Goal: Task Accomplishment & Management: Use online tool/utility

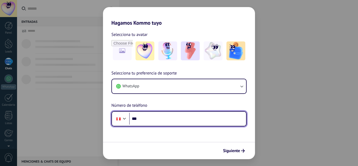
click at [156, 120] on input "***" at bounding box center [187, 119] width 117 height 12
click at [176, 119] on input "***" at bounding box center [187, 119] width 117 height 12
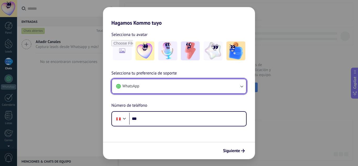
click at [181, 83] on button "WhatsApp" at bounding box center [179, 86] width 134 height 14
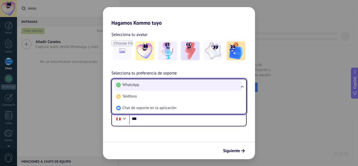
click at [146, 85] on li "WhatsApp" at bounding box center [178, 85] width 128 height 12
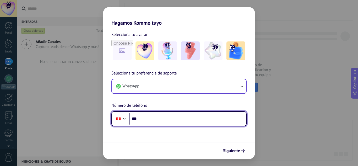
click at [157, 120] on input "***" at bounding box center [187, 119] width 117 height 12
type input "**********"
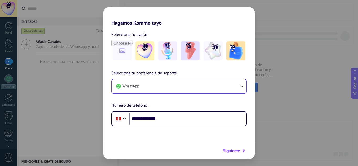
click at [236, 149] on span "Siguiente" at bounding box center [231, 151] width 17 height 4
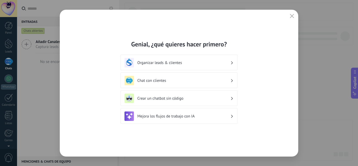
click at [157, 82] on h3 "Chat con clientes" at bounding box center [183, 80] width 93 height 5
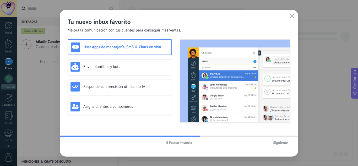
click at [116, 49] on h3 "Usar Apps de mensajería, SMS & Chats en vivo" at bounding box center [126, 47] width 85 height 5
click at [281, 143] on span "Siguiente" at bounding box center [280, 143] width 15 height 4
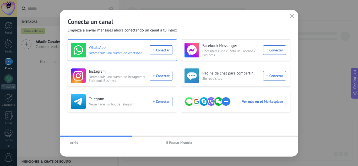
click at [160, 51] on div "WhatsApp Necesitarás una cuenta de WhatsApp Conectar" at bounding box center [121, 50] width 101 height 15
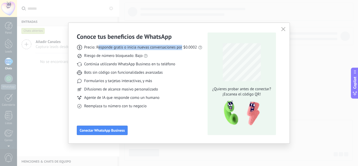
drag, startPoint x: 98, startPoint y: 48, endPoint x: 182, endPoint y: 46, distance: 83.6
click at [182, 46] on span "Precio: Responde gratis o inicia nuevas conversaciones por $0.0002" at bounding box center [140, 47] width 113 height 5
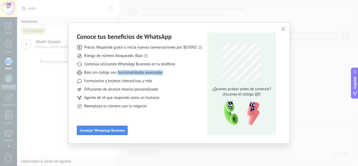
drag, startPoint x: 118, startPoint y: 70, endPoint x: 168, endPoint y: 68, distance: 49.8
click at [168, 68] on div "Precio: Responde gratis o inicia nuevas conversaciones por $0.0002 Riesgo de nú…" at bounding box center [140, 75] width 126 height 68
click at [109, 132] on span "Conectar WhatsApp Business" at bounding box center [102, 130] width 45 height 4
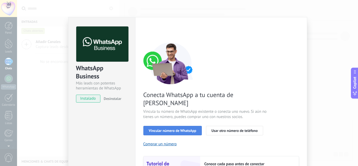
click at [175, 129] on span "Vincular número de WhatsApp" at bounding box center [172, 131] width 47 height 4
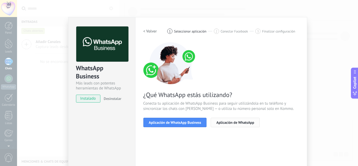
click at [228, 122] on span "Aplicación de WhatsApp" at bounding box center [235, 123] width 38 height 4
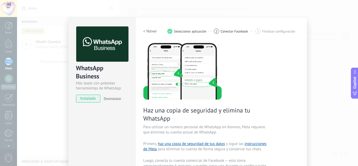
click at [89, 100] on span "instalado" at bounding box center [88, 99] width 24 height 8
click at [92, 98] on span "instalado" at bounding box center [88, 99] width 24 height 8
click at [87, 99] on span "instalado" at bounding box center [88, 99] width 24 height 8
click at [87, 102] on div "WhatsApp Business Más leads con potentes herramientas de WhatsApp instalado Des…" at bounding box center [101, 61] width 67 height 89
click at [120, 102] on div "WhatsApp Business Más leads con potentes herramientas de WhatsApp instalado Des…" at bounding box center [101, 61] width 67 height 89
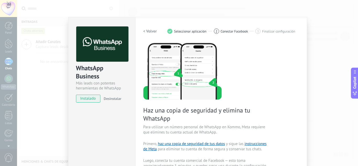
click at [186, 116] on span "Haz una copia de seguridad y elimina tu WhatsApp" at bounding box center [205, 114] width 125 height 16
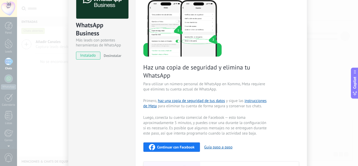
scroll to position [52, 0]
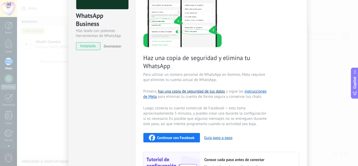
click at [180, 92] on link "haz una copia de seguridad de tus datos" at bounding box center [191, 91] width 67 height 5
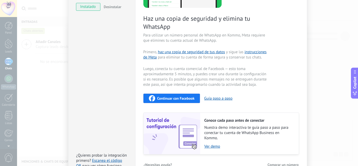
scroll to position [45, 0]
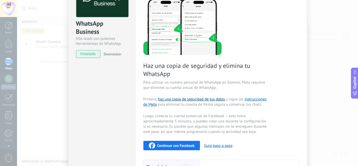
click at [193, 97] on link "haz una copia de seguridad de tus datos" at bounding box center [191, 99] width 67 height 5
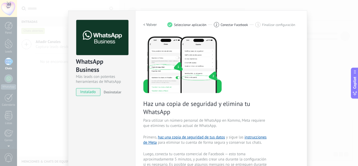
scroll to position [0, 0]
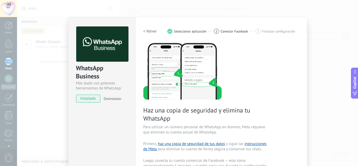
click at [233, 32] on span "Conectar Facebook" at bounding box center [235, 31] width 28 height 4
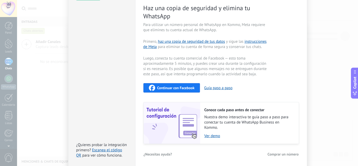
scroll to position [123, 0]
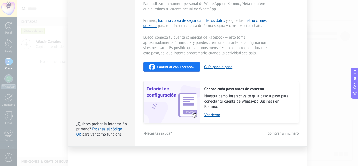
click at [182, 66] on span "Continuar con Facebook" at bounding box center [175, 67] width 37 height 4
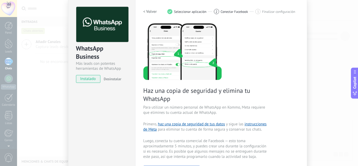
scroll to position [0, 0]
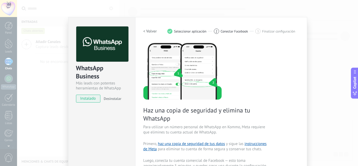
click at [241, 31] on span "Conectar Facebook" at bounding box center [235, 31] width 28 height 4
click at [270, 31] on span "Finalizar configuración" at bounding box center [278, 31] width 33 height 4
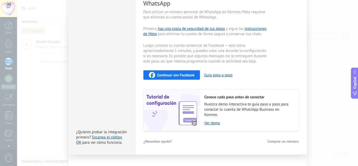
scroll to position [123, 0]
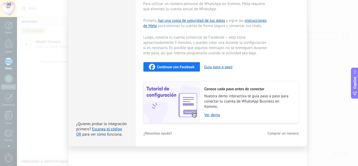
click at [153, 131] on span "¿Necesitas ayuda?" at bounding box center [158, 133] width 29 height 4
click at [200, 133] on div "¿Necesitas ayuda? Comprar un número" at bounding box center [221, 133] width 156 height 8
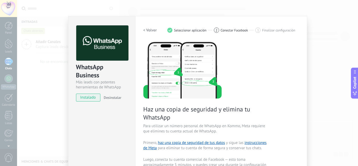
scroll to position [0, 0]
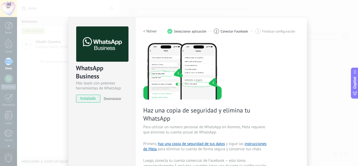
click at [228, 33] on span "Conectar Facebook" at bounding box center [235, 31] width 28 height 4
click at [198, 32] on span "Seleccionar aplicación" at bounding box center [190, 31] width 32 height 4
click at [190, 58] on img at bounding box center [182, 70] width 78 height 57
click at [176, 74] on img at bounding box center [182, 70] width 78 height 57
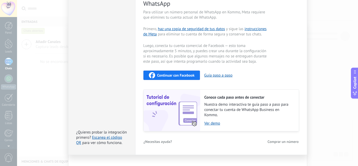
scroll to position [123, 0]
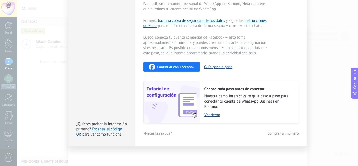
click at [177, 66] on span "Continuar con Facebook" at bounding box center [175, 67] width 37 height 4
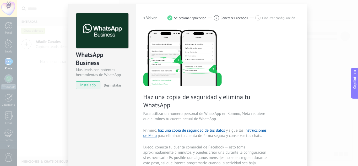
scroll to position [0, 0]
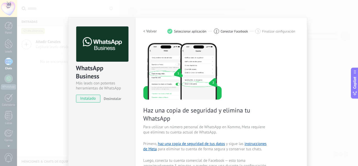
click at [83, 99] on span "instalado" at bounding box center [88, 99] width 24 height 8
click at [92, 100] on span "instalado" at bounding box center [88, 99] width 24 height 8
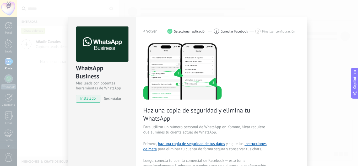
click at [92, 100] on span "instalado" at bounding box center [88, 99] width 24 height 8
click at [118, 100] on span "Desinstalar" at bounding box center [113, 98] width 18 height 5
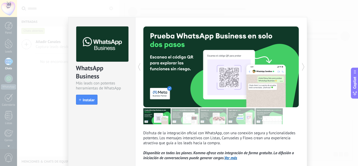
click at [131, 20] on div "WhatsApp Business Más leads con potentes herramientas de WhatsApp install Insta…" at bounding box center [101, 62] width 67 height 91
click at [138, 22] on div "Disfruta de la integración oficial con WhatsApp, con una conexión segura y func…" at bounding box center [221, 105] width 172 height 177
click at [138, 69] on icon at bounding box center [139, 67] width 5 height 10
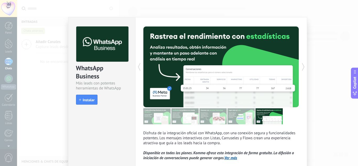
click at [138, 69] on icon at bounding box center [139, 67] width 5 height 10
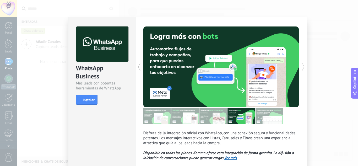
click at [138, 69] on icon at bounding box center [139, 67] width 5 height 10
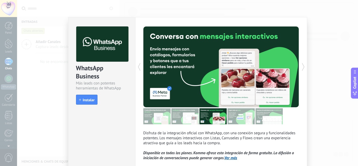
click at [138, 69] on icon at bounding box center [139, 67] width 5 height 10
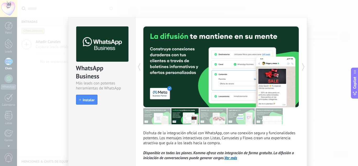
click at [138, 69] on icon at bounding box center [139, 67] width 5 height 10
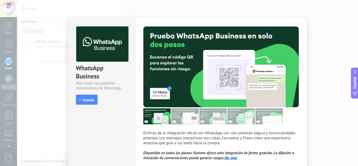
click at [138, 69] on icon at bounding box center [139, 67] width 5 height 10
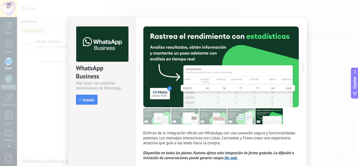
click at [138, 69] on icon at bounding box center [139, 67] width 5 height 10
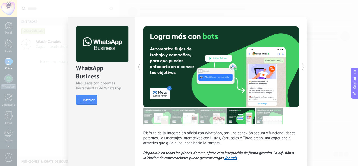
click at [138, 69] on icon at bounding box center [139, 67] width 5 height 10
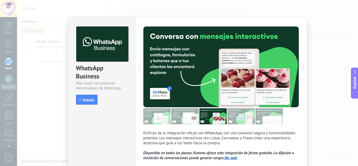
click at [138, 69] on icon at bounding box center [139, 67] width 5 height 10
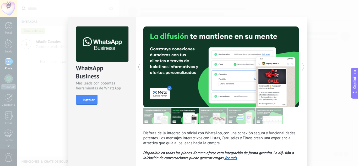
click at [138, 69] on icon at bounding box center [139, 67] width 5 height 10
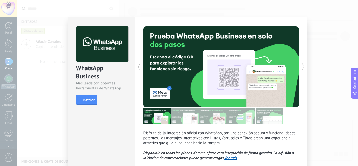
click at [138, 69] on icon at bounding box center [139, 67] width 5 height 10
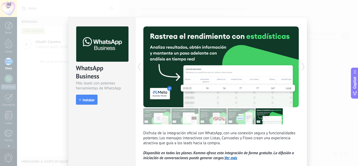
click at [138, 69] on icon at bounding box center [139, 67] width 5 height 10
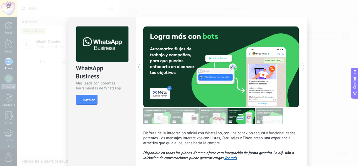
click at [138, 69] on icon at bounding box center [139, 67] width 5 height 10
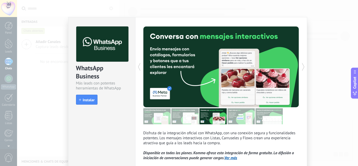
click at [138, 69] on icon at bounding box center [139, 67] width 5 height 10
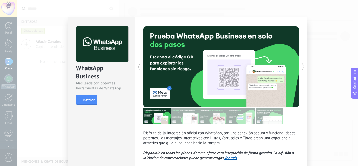
click at [138, 69] on icon at bounding box center [139, 67] width 5 height 10
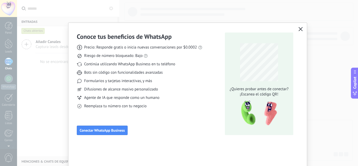
click at [302, 29] on button "button" at bounding box center [300, 29] width 7 height 7
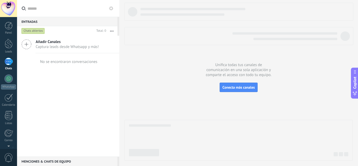
scroll to position [52, 0]
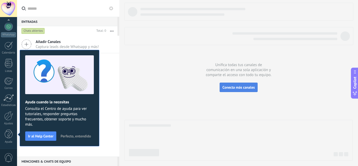
click at [233, 86] on span "Conecta más canales" at bounding box center [238, 87] width 32 height 5
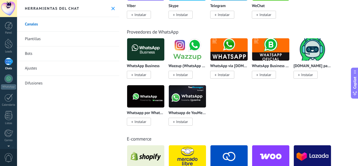
scroll to position [183, 0]
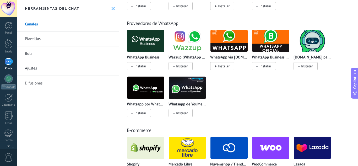
click at [140, 112] on span "Instalar" at bounding box center [140, 113] width 12 height 5
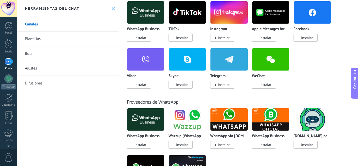
scroll to position [0, 0]
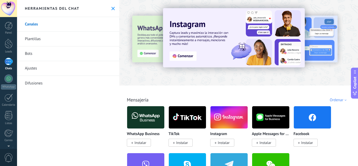
click at [149, 109] on img at bounding box center [145, 117] width 37 height 25
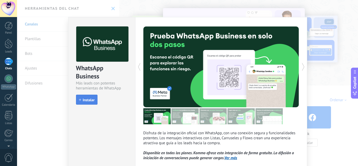
click at [84, 100] on span "Instalar" at bounding box center [89, 100] width 12 height 4
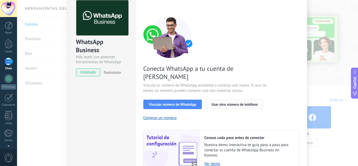
scroll to position [52, 0]
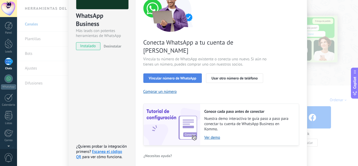
click at [189, 76] on span "Vincular número de WhatsApp" at bounding box center [172, 78] width 47 height 4
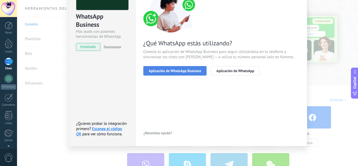
click at [178, 73] on span "Aplicación de WhatsApp Business" at bounding box center [175, 71] width 52 height 4
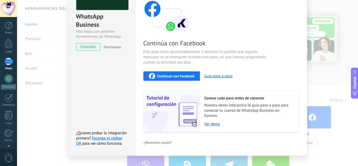
click at [167, 74] on span "Continuar con Facebook" at bounding box center [175, 76] width 37 height 4
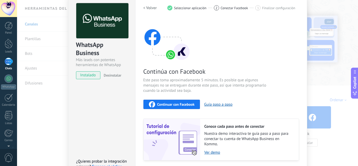
scroll to position [0, 0]
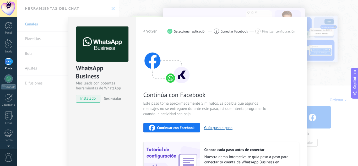
click at [149, 32] on h2 "< Volver" at bounding box center [150, 31] width 14 height 5
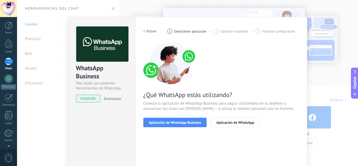
click at [149, 32] on h2 "< Volver" at bounding box center [150, 31] width 14 height 5
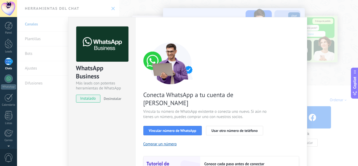
click at [89, 99] on span "instalado" at bounding box center [88, 99] width 24 height 8
click at [88, 100] on span "instalado" at bounding box center [88, 99] width 24 height 8
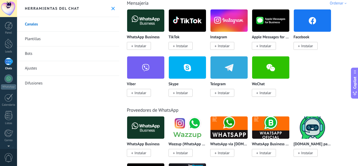
scroll to position [131, 0]
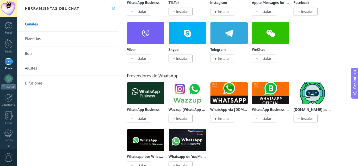
click at [48, 36] on link "Plantillas" at bounding box center [68, 39] width 102 height 15
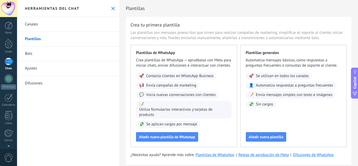
click at [39, 26] on link "Canales" at bounding box center [68, 24] width 102 height 15
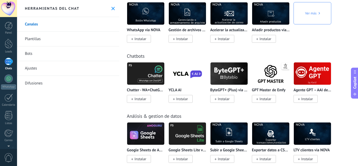
scroll to position [1310, 0]
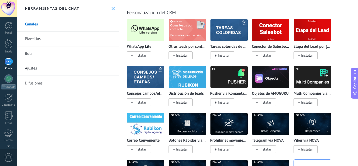
click at [138, 33] on img at bounding box center [145, 29] width 37 height 25
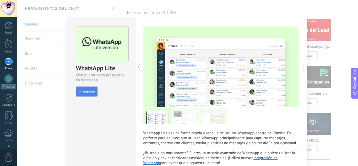
click at [89, 90] on span "Instalar" at bounding box center [89, 92] width 12 height 4
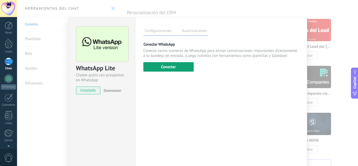
click at [180, 69] on button "Conectar" at bounding box center [168, 66] width 50 height 9
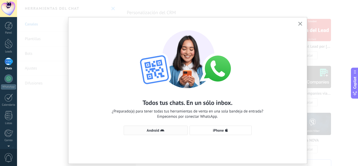
click at [162, 131] on use "button" at bounding box center [162, 130] width 4 height 2
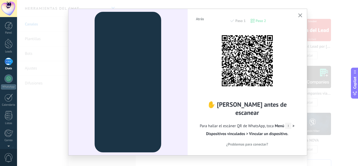
scroll to position [15, 0]
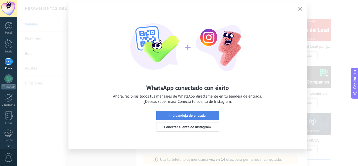
click at [195, 114] on span "Ir a bandeja de entrada" at bounding box center [187, 115] width 36 height 4
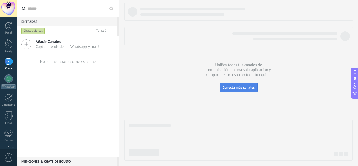
click at [231, 86] on span "Conecta más canales" at bounding box center [238, 87] width 32 height 5
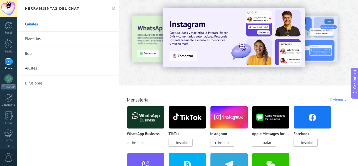
click at [48, 23] on link "Canales" at bounding box center [68, 24] width 102 height 15
click at [39, 40] on link "Plantillas" at bounding box center [68, 39] width 102 height 15
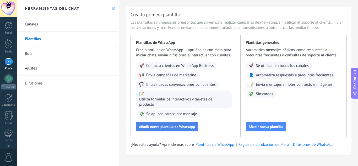
scroll to position [16, 0]
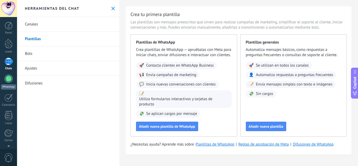
click at [8, 80] on div at bounding box center [8, 78] width 8 height 8
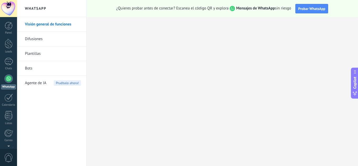
click at [56, 28] on link "Visión general de funciones" at bounding box center [53, 24] width 56 height 15
click at [43, 40] on link "Difusiones" at bounding box center [53, 39] width 56 height 15
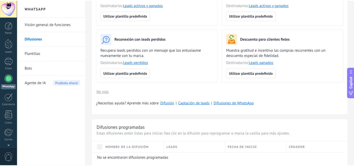
scroll to position [131, 0]
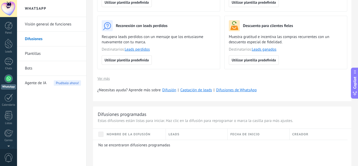
click at [42, 52] on link "Plantillas" at bounding box center [53, 53] width 56 height 15
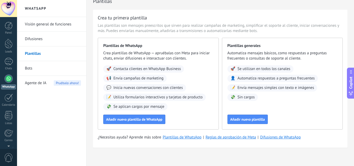
scroll to position [11, 0]
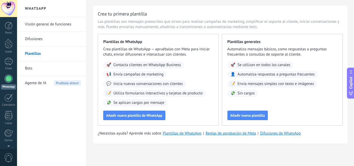
click at [38, 66] on link "Bots" at bounding box center [53, 68] width 56 height 15
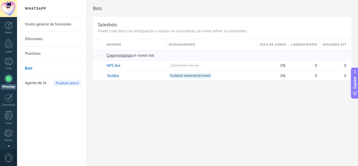
click at [111, 53] on span "Crear" at bounding box center [111, 55] width 9 height 5
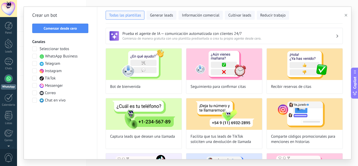
click at [35, 56] on span at bounding box center [34, 56] width 5 height 5
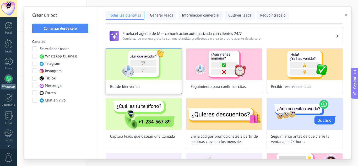
click at [144, 68] on img at bounding box center [144, 63] width 76 height 31
type input "**********"
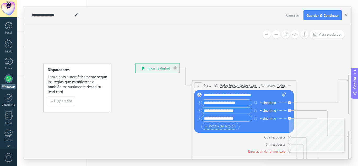
click at [233, 103] on input "**********" at bounding box center [226, 103] width 51 height 6
click at [240, 103] on input "**********" at bounding box center [226, 103] width 51 height 6
type input "*"
type input "**********"
click at [252, 127] on div "Botón de acción Enlace de web" at bounding box center [243, 126] width 84 height 7
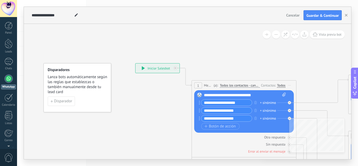
drag, startPoint x: 349, startPoint y: 88, endPoint x: 340, endPoint y: 75, distance: 16.4
click at [135, 63] on div "**********" at bounding box center [135, 63] width 0 height 0
click at [341, 79] on icon at bounding box center [322, 91] width 52 height 24
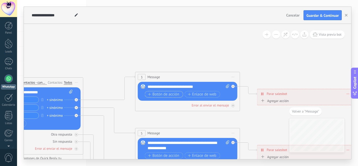
click at [166, 93] on span "Botón de acción" at bounding box center [163, 94] width 31 height 4
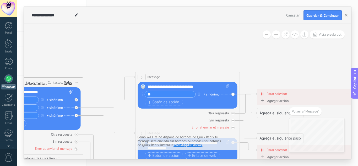
type input "*"
click at [53, 92] on div "**********" at bounding box center [32, 92] width 82 height 5
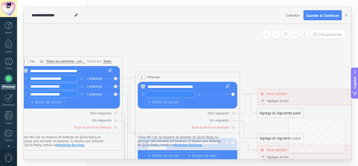
drag, startPoint x: 60, startPoint y: 78, endPoint x: 99, endPoint y: 56, distance: 44.7
click at [99, 56] on div "1 Message ******* (a): Todos los contactos - canales seleccionados Todos los co…" at bounding box center [70, 61] width 104 height 10
click at [164, 94] on input "text" at bounding box center [170, 94] width 51 height 6
click at [172, 93] on input "**********" at bounding box center [170, 94] width 51 height 6
type input "**********"
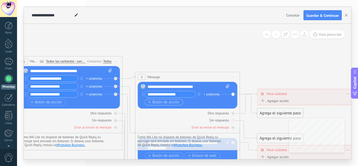
click at [167, 101] on span "Botón de acción" at bounding box center [163, 102] width 31 height 4
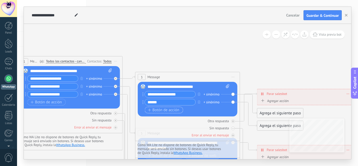
type input "*****"
click at [172, 110] on span "Botón de acción" at bounding box center [163, 110] width 31 height 4
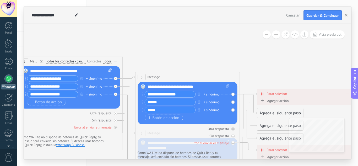
type input "*****"
click at [166, 117] on span "Botón de acción" at bounding box center [163, 118] width 31 height 4
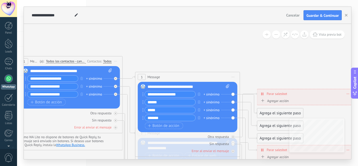
type input "*******"
drag, startPoint x: 274, startPoint y: 111, endPoint x: 277, endPoint y: 71, distance: 39.7
click at [277, 73] on div "Agrega el siguiente paso" at bounding box center [280, 77] width 46 height 9
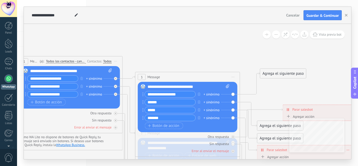
drag, startPoint x: 295, startPoint y: 94, endPoint x: 321, endPoint y: 109, distance: 30.1
click at [321, 109] on div "**********" at bounding box center [331, 109] width 97 height 9
click at [287, 74] on div "Agrega el siguiente paso" at bounding box center [283, 73] width 46 height 9
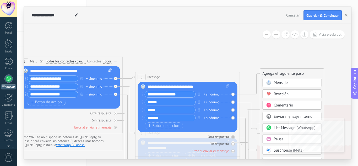
click at [286, 82] on span "Mensaje" at bounding box center [281, 82] width 14 height 5
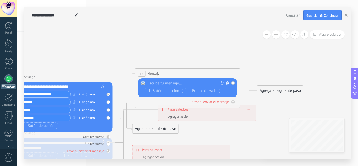
click at [170, 83] on div at bounding box center [187, 83] width 78 height 5
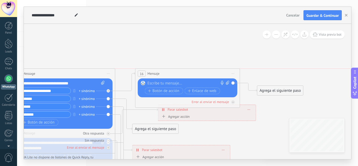
drag, startPoint x: 92, startPoint y: 74, endPoint x: 93, endPoint y: 69, distance: 4.6
click at [93, 69] on div "3 Message ******* (a): Todos los contactos - canales seleccionados Todos los co…" at bounding box center [63, 74] width 104 height 10
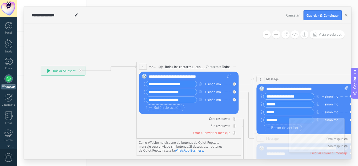
drag, startPoint x: 42, startPoint y: 58, endPoint x: 286, endPoint y: 64, distance: 243.5
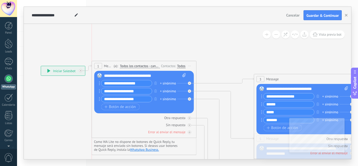
drag, startPoint x: 196, startPoint y: 63, endPoint x: 149, endPoint y: 62, distance: 47.2
click at [149, 62] on div "1 Message ******* (a): Todos los contactos - canales seleccionados Todos los co…" at bounding box center [144, 66] width 104 height 10
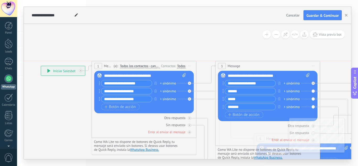
drag, startPoint x: 291, startPoint y: 77, endPoint x: 252, endPoint y: 63, distance: 41.0
click at [252, 63] on div "3 Message ******* (a): Todos los contactos - canales seleccionados Todos los co…" at bounding box center [268, 66] width 104 height 10
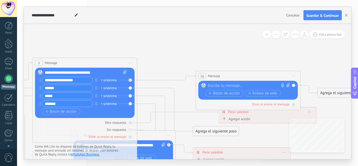
drag, startPoint x: 298, startPoint y: 53, endPoint x: 114, endPoint y: 50, distance: 183.4
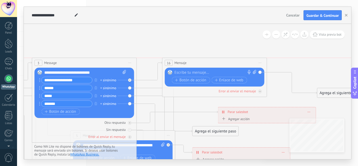
drag, startPoint x: 244, startPoint y: 76, endPoint x: 211, endPoint y: 61, distance: 36.5
click at [211, 61] on div "16 Mensaje ******* (a): Todos los contactos - canales seleccionados Todos los c…" at bounding box center [214, 63] width 104 height 10
click at [199, 71] on div at bounding box center [214, 72] width 78 height 5
click at [199, 71] on div "**********" at bounding box center [216, 72] width 82 height 5
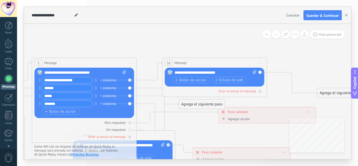
drag, startPoint x: 210, startPoint y: 130, endPoint x: 197, endPoint y: 103, distance: 30.2
click at [197, 103] on div "Agrega el siguiente paso" at bounding box center [202, 104] width 46 height 9
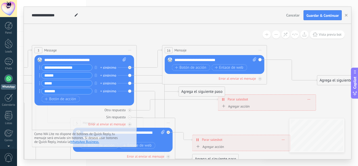
click at [204, 90] on div "Agrega el siguiente paso" at bounding box center [202, 91] width 46 height 9
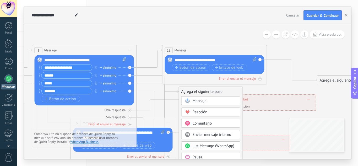
click at [203, 99] on span "Mensaje" at bounding box center [200, 100] width 14 height 5
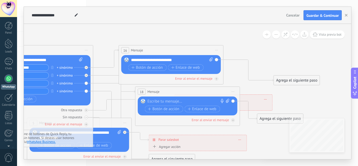
drag, startPoint x: 161, startPoint y: 97, endPoint x: 156, endPoint y: 89, distance: 9.5
click at [156, 89] on div "18 Mensaje ******* (a): Todos los contactos - canales seleccionados Todos los c…" at bounding box center [187, 105] width 105 height 39
click at [166, 97] on div "Reemplazar Quitar Convertir a mensaje de voz Arrastre la imagen aquí para adjun…" at bounding box center [188, 105] width 100 height 19
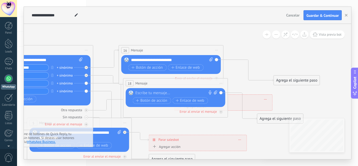
drag, startPoint x: 170, startPoint y: 91, endPoint x: 158, endPoint y: 83, distance: 14.7
click at [158, 83] on div "18 Mensaje ******* (a): Todos los contactos - canales seleccionados Todos los c…" at bounding box center [175, 83] width 104 height 10
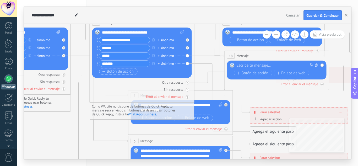
drag, startPoint x: 96, startPoint y: 37, endPoint x: 196, endPoint y: 24, distance: 100.4
click at [197, 23] on div "**********" at bounding box center [187, 83] width 327 height 152
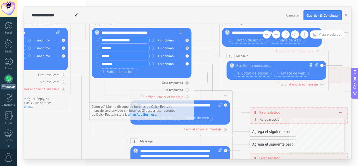
drag, startPoint x: 110, startPoint y: 89, endPoint x: 192, endPoint y: 85, distance: 81.3
click at [192, 85] on div "3 Message ******* (a): Todos los contactos - canales seleccionados Todos los co…" at bounding box center [141, 60] width 105 height 85
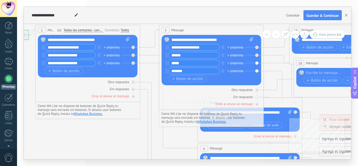
drag, startPoint x: 45, startPoint y: 134, endPoint x: 114, endPoint y: 141, distance: 70.1
click at [114, 141] on icon at bounding box center [262, 158] width 817 height 528
click at [99, 54] on icon "button" at bounding box center [99, 54] width 3 height 3
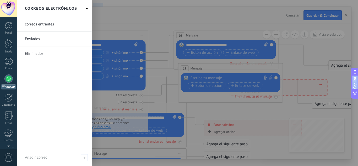
drag, startPoint x: 127, startPoint y: 125, endPoint x: 38, endPoint y: 123, distance: 88.3
click at [10, 129] on body ".abccls-1,.abccls-2{fill-rule:evenodd}.abccls-2{fill:#fff} .abfcls-1{fill:none}…" at bounding box center [179, 83] width 358 height 166
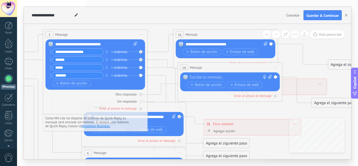
click at [215, 77] on div at bounding box center [229, 77] width 78 height 5
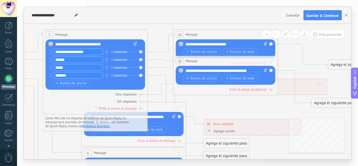
drag, startPoint x: 225, startPoint y: 69, endPoint x: 219, endPoint y: 62, distance: 9.3
click at [219, 62] on div "18 Mensaje ******* (a): Todos los contactos - canales seleccionados Todos los c…" at bounding box center [225, 61] width 104 height 10
click at [234, 102] on icon at bounding box center [145, 162] width 817 height 528
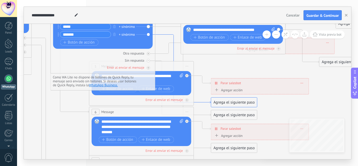
drag, startPoint x: 166, startPoint y: 94, endPoint x: 173, endPoint y: 52, distance: 42.0
click at [173, 52] on icon at bounding box center [183, 69] width 56 height 69
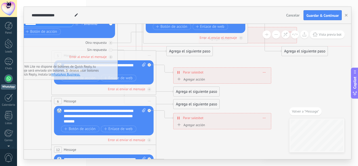
drag, startPoint x: 192, startPoint y: 138, endPoint x: 185, endPoint y: 54, distance: 84.1
click at [185, 54] on div "Agrega el siguiente paso" at bounding box center [190, 51] width 46 height 9
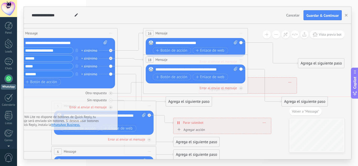
click at [183, 102] on div "Agrega el siguiente paso" at bounding box center [189, 101] width 46 height 9
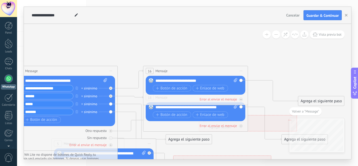
click at [190, 77] on div "Reemplazar Quitar Convertir a mensaje de voz Arrastre la imagen aquí para adjun…" at bounding box center [196, 85] width 100 height 19
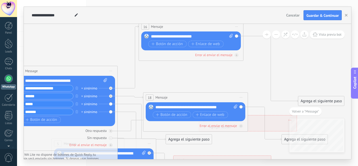
drag, startPoint x: 193, startPoint y: 69, endPoint x: 189, endPoint y: 25, distance: 44.2
click at [189, 25] on div "16 Mensaje ******* (a): Todos los contactos - canales seleccionados Todos los c…" at bounding box center [191, 27] width 104 height 10
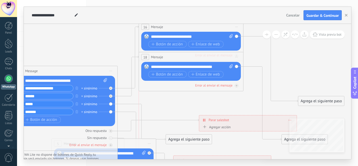
drag, startPoint x: 190, startPoint y: 96, endPoint x: 183, endPoint y: 56, distance: 40.9
click at [183, 56] on div "18 Mensaje ******* (a): Todos los contactos - canales seleccionados Todos los c…" at bounding box center [191, 57] width 104 height 10
drag, startPoint x: 190, startPoint y: 137, endPoint x: 190, endPoint y: 95, distance: 41.9
click at [190, 95] on div "Agrega el siguiente paso" at bounding box center [189, 97] width 46 height 9
click at [193, 96] on div "Agrega el siguiente paso" at bounding box center [189, 97] width 46 height 9
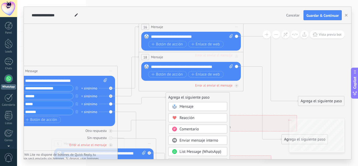
click at [187, 107] on span "Mensaje" at bounding box center [186, 106] width 14 height 5
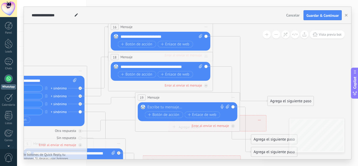
click at [187, 106] on div at bounding box center [187, 107] width 78 height 5
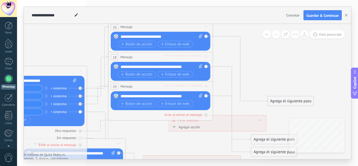
drag, startPoint x: 197, startPoint y: 95, endPoint x: 168, endPoint y: 84, distance: 30.6
click at [168, 84] on div "19 Mensaje ******* (a): Todos los contactos - canales seleccionados Todos los c…" at bounding box center [160, 86] width 104 height 10
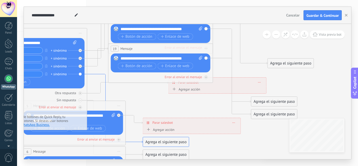
click at [105, 88] on icon at bounding box center [115, 108] width 56 height 69
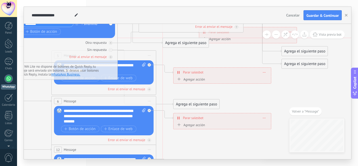
drag, startPoint x: 192, startPoint y: 92, endPoint x: 181, endPoint y: 43, distance: 50.2
click at [181, 43] on div "Agrega el siguiente paso" at bounding box center [186, 43] width 46 height 9
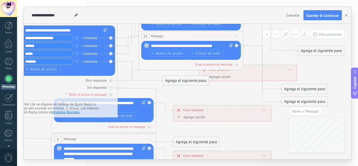
drag, startPoint x: 188, startPoint y: 76, endPoint x: 195, endPoint y: 68, distance: 11.0
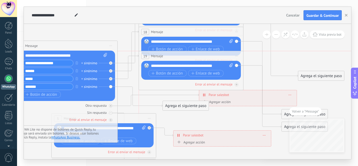
drag, startPoint x: 197, startPoint y: 61, endPoint x: 197, endPoint y: 55, distance: 5.8
click at [197, 55] on div "19 Mensaje ******* (a): Todos los contactos - canales seleccionados Todos los c…" at bounding box center [191, 56] width 104 height 10
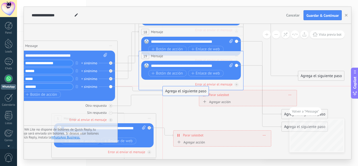
drag, startPoint x: 192, startPoint y: 103, endPoint x: 192, endPoint y: 89, distance: 13.9
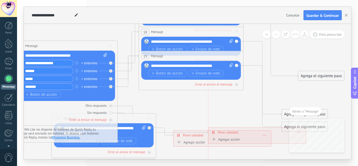
drag, startPoint x: 238, startPoint y: 97, endPoint x: 248, endPoint y: 136, distance: 40.5
click at [248, 136] on div "**********" at bounding box center [256, 132] width 97 height 9
click at [126, 85] on icon at bounding box center [128, 71] width 21 height 32
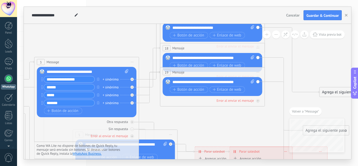
drag, startPoint x: 125, startPoint y: 103, endPoint x: 150, endPoint y: 111, distance: 26.1
click at [150, 111] on icon at bounding box center [137, 168] width 817 height 573
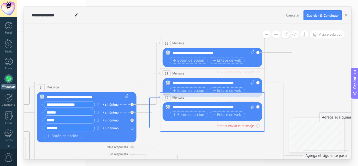
click at [148, 127] on icon at bounding box center [149, 112] width 21 height 32
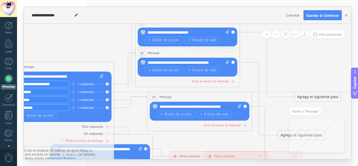
drag, startPoint x: 176, startPoint y: 77, endPoint x: 188, endPoint y: 95, distance: 21.7
click at [188, 95] on div "19 Mensaje ******* (a): Todos los contactos - canales seleccionados Todos los c…" at bounding box center [200, 97] width 104 height 10
click at [124, 100] on icon at bounding box center [130, 98] width 33 height 4
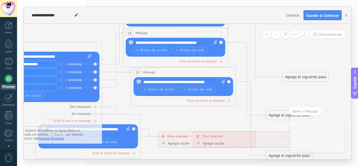
drag, startPoint x: 173, startPoint y: 76, endPoint x: 168, endPoint y: 71, distance: 7.1
click at [168, 71] on div "19 Mensaje ******* (a): Todos los contactos - canales seleccionados Todos los c…" at bounding box center [183, 72] width 104 height 10
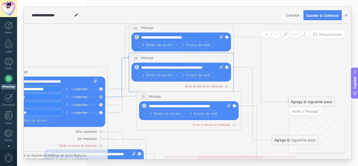
drag, startPoint x: 121, startPoint y: 32, endPoint x: 127, endPoint y: 57, distance: 25.6
click at [127, 57] on icon at bounding box center [118, 77] width 21 height 40
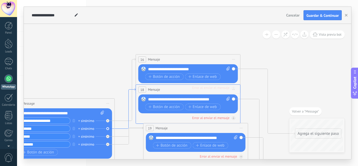
drag, startPoint x: 134, startPoint y: 76, endPoint x: 135, endPoint y: 89, distance: 12.6
click at [135, 89] on icon at bounding box center [125, 108] width 21 height 40
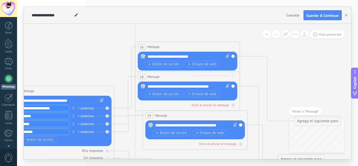
click at [179, 76] on div "18 Mensaje ******* (a): Todos los contactos - canales seleccionados Todos los c…" at bounding box center [187, 77] width 104 height 10
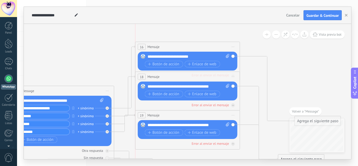
drag, startPoint x: 196, startPoint y: 114, endPoint x: 187, endPoint y: 113, distance: 8.7
click at [187, 113] on div "19 Mensaje ******* (a): Todos los contactos - canales seleccionados Todos los c…" at bounding box center [187, 115] width 104 height 10
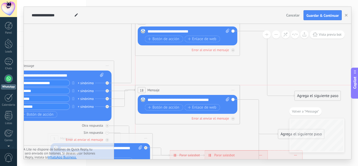
drag, startPoint x: 174, startPoint y: 49, endPoint x: 172, endPoint y: 87, distance: 38.0
click at [172, 87] on div "18 Mensaje ******* (a): Todos los contactos - canales seleccionados Todos los c…" at bounding box center [187, 90] width 104 height 10
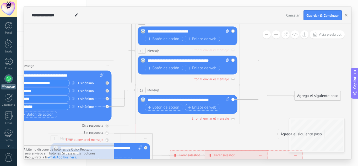
drag, startPoint x: 170, startPoint y: 90, endPoint x: 172, endPoint y: 50, distance: 39.3
click at [172, 50] on div "18 Mensaje ******* (a): Todos los contactos - canales seleccionados Todos los c…" at bounding box center [187, 51] width 104 height 10
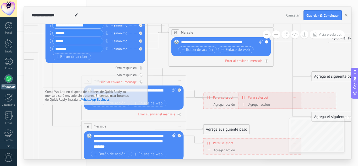
drag, startPoint x: 128, startPoint y: 103, endPoint x: 162, endPoint y: 58, distance: 56.2
click at [162, 58] on icon at bounding box center [145, 114] width 817 height 573
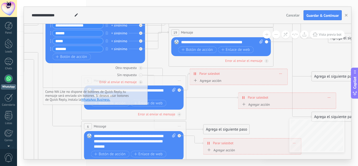
drag, startPoint x: 223, startPoint y: 95, endPoint x: 210, endPoint y: 71, distance: 27.5
click at [210, 71] on div "**********" at bounding box center [238, 73] width 97 height 9
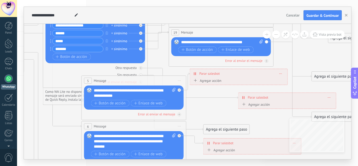
click at [171, 103] on div "Botón de acción Enlace de web" at bounding box center [133, 103] width 84 height 7
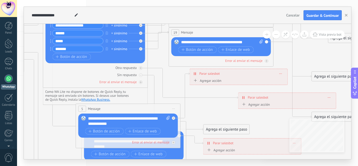
drag, startPoint x: 155, startPoint y: 79, endPoint x: 149, endPoint y: 107, distance: 28.6
click at [149, 107] on div "5 Message ******* (a): Todos los contactos - canales seleccionados Todos los co…" at bounding box center [128, 109] width 104 height 10
click at [175, 108] on span "Iniciar vista previa aquí Cambiar nombre Duplicar [GEOGRAPHIC_DATA]" at bounding box center [174, 109] width 8 height 8
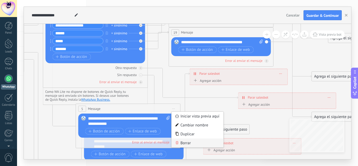
click at [193, 144] on div "Borrar" at bounding box center [198, 142] width 52 height 9
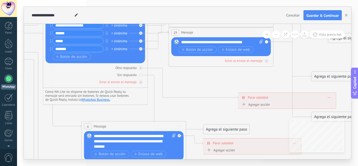
click at [120, 102] on div "Como WA Lite no dispone de botones de Quick Reply, tu mensaje será enviado sin …" at bounding box center [95, 96] width 105 height 17
click at [105, 61] on div "**********" at bounding box center [95, 41] width 84 height 39
click at [99, 64] on div "Otra respuesta Sin respuesta Error al enviar el mensaje" at bounding box center [96, 73] width 100 height 21
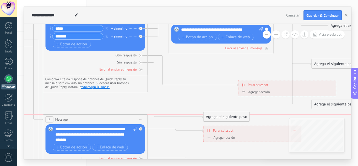
drag, startPoint x: 138, startPoint y: 112, endPoint x: 101, endPoint y: 117, distance: 36.4
click at [101, 117] on div "6 Message ******* (a): Todos los contactos - canales seleccionados Todos los co…" at bounding box center [95, 120] width 104 height 10
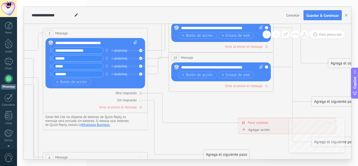
drag, startPoint x: 62, startPoint y: 103, endPoint x: 165, endPoint y: 105, distance: 102.5
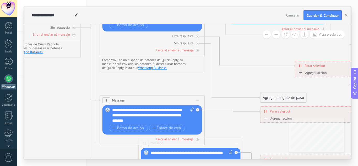
drag, startPoint x: 53, startPoint y: 138, endPoint x: 110, endPoint y: 81, distance: 80.4
click at [110, 81] on icon at bounding box center [202, 85] width 817 height 578
click at [126, 116] on div "**********" at bounding box center [153, 115] width 82 height 16
click at [211, 122] on icon at bounding box center [202, 85] width 817 height 578
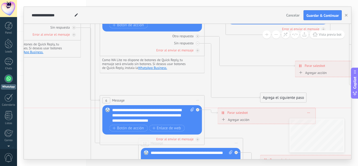
drag, startPoint x: 305, startPoint y: 115, endPoint x: 263, endPoint y: 114, distance: 42.4
click at [263, 114] on div "**********" at bounding box center [266, 112] width 97 height 9
click at [275, 140] on icon at bounding box center [202, 85] width 817 height 578
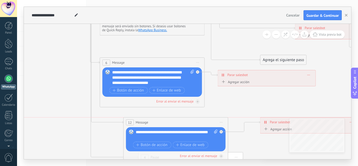
drag, startPoint x: 228, startPoint y: 105, endPoint x: 213, endPoint y: 122, distance: 22.5
click at [213, 122] on div "12 Message ******* (a): Todos los contactos - canales seleccionados Todos los c…" at bounding box center [176, 122] width 104 height 10
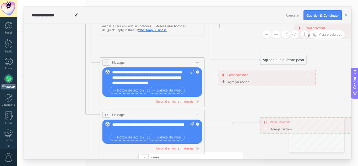
drag, startPoint x: 193, startPoint y: 119, endPoint x: 168, endPoint y: 112, distance: 26.3
click at [168, 112] on div "12 Message ******* (a): Todos los contactos - canales seleccionados Todos los c…" at bounding box center [152, 115] width 104 height 10
click at [228, 109] on icon at bounding box center [202, 47] width 817 height 578
click at [91, 140] on icon at bounding box center [109, 74] width 57 height 168
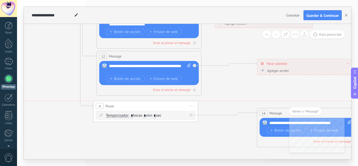
drag, startPoint x: 211, startPoint y: 97, endPoint x: 169, endPoint y: 105, distance: 42.8
click at [169, 105] on div "4 Pause ***** Iniciar vista previa aquí Cambiar nombre Duplicar Borrar" at bounding box center [146, 106] width 104 height 10
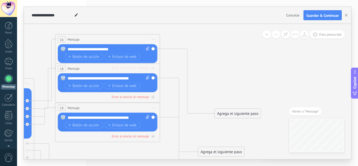
drag, startPoint x: 195, startPoint y: 62, endPoint x: 28, endPoint y: 51, distance: 167.5
drag, startPoint x: 241, startPoint y: 112, endPoint x: 237, endPoint y: 48, distance: 64.6
click at [237, 48] on div "Agrega el siguiente paso" at bounding box center [235, 49] width 46 height 9
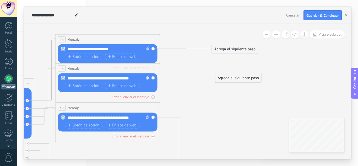
drag, startPoint x: 226, startPoint y: 150, endPoint x: 243, endPoint y: 76, distance: 75.8
click at [243, 76] on div "Agrega el siguiente paso" at bounding box center [238, 78] width 46 height 9
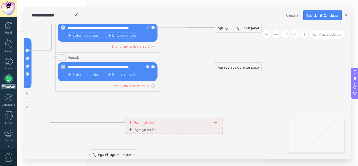
drag, startPoint x: 224, startPoint y: 142, endPoint x: 242, endPoint y: 68, distance: 76.6
click at [242, 68] on div "Agrega el siguiente paso" at bounding box center [238, 67] width 46 height 9
click at [203, 94] on icon at bounding box center [32, 131] width 817 height 556
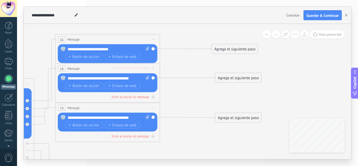
click at [230, 48] on div "Agrega el siguiente paso" at bounding box center [235, 49] width 46 height 9
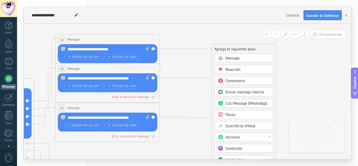
click at [233, 56] on span "Mensaje" at bounding box center [233, 58] width 14 height 5
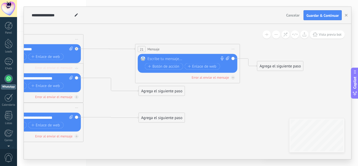
click at [162, 58] on div at bounding box center [187, 58] width 78 height 5
click at [235, 47] on span "Iniciar vista previa aquí Cambiar nombre Duplicar [GEOGRAPHIC_DATA]" at bounding box center [233, 49] width 8 height 8
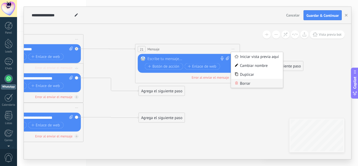
click at [244, 82] on div "Borrar" at bounding box center [257, 83] width 52 height 9
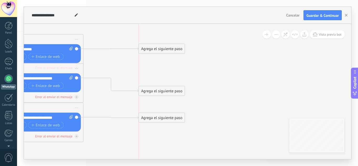
drag, startPoint x: 126, startPoint y: 55, endPoint x: 166, endPoint y: 48, distance: 40.8
click at [166, 48] on div "Agrega el siguiente paso" at bounding box center [162, 49] width 46 height 9
click at [164, 53] on div "Agrega el siguiente paso Mensaje Mensaje Mensaje Reacción Comentario Enviar men…" at bounding box center [162, 49] width 46 height 10
drag, startPoint x: 165, startPoint y: 50, endPoint x: 129, endPoint y: 51, distance: 35.6
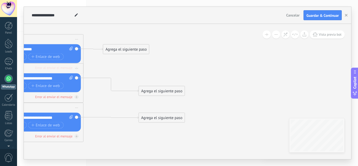
click at [129, 51] on div "Agrega el siguiente paso" at bounding box center [126, 49] width 46 height 9
drag, startPoint x: 167, startPoint y: 89, endPoint x: 131, endPoint y: 76, distance: 39.0
click at [131, 76] on div "Agrega el siguiente paso" at bounding box center [126, 78] width 46 height 9
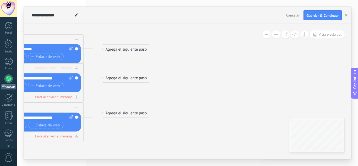
drag, startPoint x: 170, startPoint y: 116, endPoint x: 195, endPoint y: 88, distance: 36.7
click at [135, 112] on div "Agrega el siguiente paso" at bounding box center [126, 113] width 46 height 9
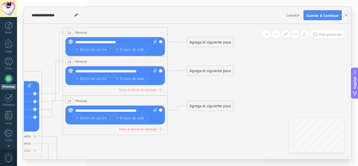
drag, startPoint x: 198, startPoint y: 86, endPoint x: 203, endPoint y: 77, distance: 9.8
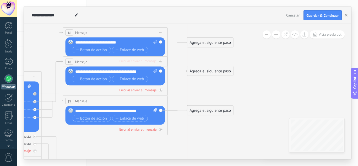
drag, startPoint x: 202, startPoint y: 106, endPoint x: 203, endPoint y: 110, distance: 4.4
click at [203, 110] on div "Agrega el siguiente paso" at bounding box center [210, 110] width 46 height 9
click at [204, 42] on div "Agrega el siguiente paso" at bounding box center [210, 42] width 46 height 9
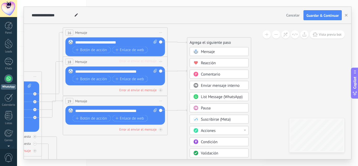
click at [207, 50] on span "Mensaje" at bounding box center [208, 51] width 14 height 5
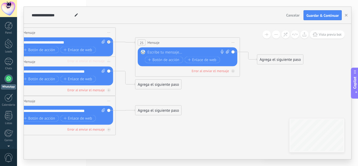
click at [172, 52] on div at bounding box center [187, 52] width 78 height 5
click at [171, 84] on div "Agrega el siguiente paso" at bounding box center [158, 84] width 46 height 9
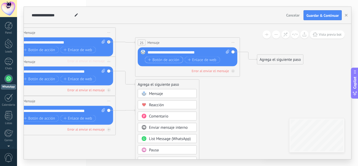
click at [169, 58] on span "Botón de acción" at bounding box center [163, 60] width 31 height 4
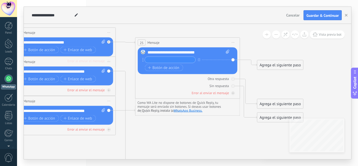
type input "*"
type input "**********"
click at [166, 69] on span "Botón de acción" at bounding box center [163, 68] width 31 height 4
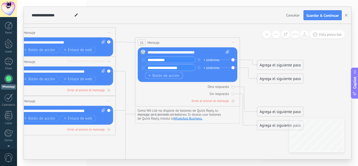
type input "**********"
click at [167, 78] on span "Botón de acción" at bounding box center [163, 75] width 31 height 4
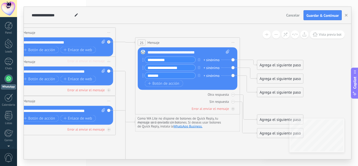
type input "*******"
click at [153, 98] on div "Otra respuesta Sin respuesta Error al enviar el mensaje" at bounding box center [188, 100] width 100 height 21
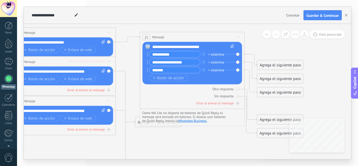
drag, startPoint x: 202, startPoint y: 40, endPoint x: 207, endPoint y: 35, distance: 7.2
click at [207, 35] on div "25 Mensaje ******* (a): Todos los contactos - canales seleccionados Todos los c…" at bounding box center [192, 37] width 104 height 10
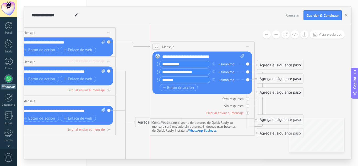
drag, startPoint x: 195, startPoint y: 36, endPoint x: 204, endPoint y: 45, distance: 13.2
click at [204, 45] on div "25 Mensaje ******* (a): Todos los contactos - canales seleccionados Todos los c…" at bounding box center [202, 47] width 104 height 10
click at [130, 126] on icon at bounding box center [125, 118] width 19 height 17
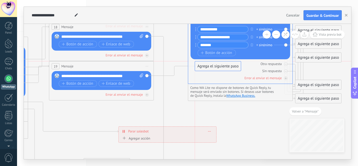
drag, startPoint x: 181, startPoint y: 92, endPoint x: 203, endPoint y: 67, distance: 34.0
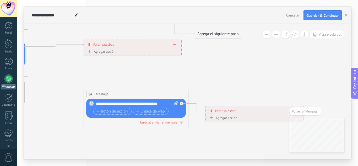
drag, startPoint x: 195, startPoint y: 134, endPoint x: 217, endPoint y: 32, distance: 104.5
click at [217, 32] on div "Agrega el siguiente paso" at bounding box center [218, 34] width 46 height 9
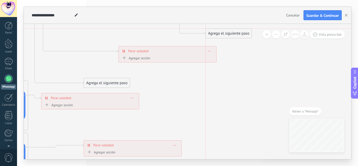
drag, startPoint x: 214, startPoint y: 133, endPoint x: 227, endPoint y: 34, distance: 100.4
click at [227, 34] on div "Agrega el siguiente paso" at bounding box center [229, 33] width 46 height 9
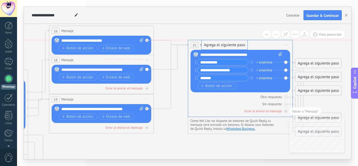
drag, startPoint x: 225, startPoint y: 146, endPoint x: 221, endPoint y: 45, distance: 100.4
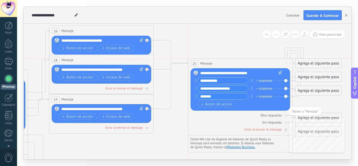
drag, startPoint x: 229, startPoint y: 43, endPoint x: 227, endPoint y: 61, distance: 18.4
click at [227, 61] on div "25 Mensaje ******* (a): Todos los contactos - canales seleccionados Todos los c…" at bounding box center [240, 63] width 104 height 10
drag, startPoint x: 140, startPoint y: 118, endPoint x: 146, endPoint y: 84, distance: 34.3
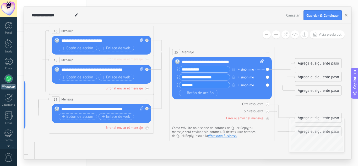
drag, startPoint x: 246, startPoint y: 62, endPoint x: 227, endPoint y: 51, distance: 21.5
click at [227, 51] on div "25 Mensaje ******* (a): Todos los contactos - canales seleccionados Todos los c…" at bounding box center [222, 52] width 104 height 10
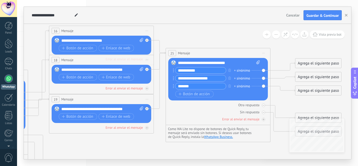
drag, startPoint x: 224, startPoint y: 52, endPoint x: 220, endPoint y: 53, distance: 4.1
click at [220, 53] on div "25 Mensaje ******* (a): Todos los contactos - canales seleccionados Todos los c…" at bounding box center [218, 53] width 104 height 10
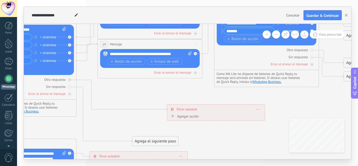
drag, startPoint x: 284, startPoint y: 106, endPoint x: 333, endPoint y: 50, distance: 73.5
click at [333, 50] on icon at bounding box center [84, 118] width 837 height 556
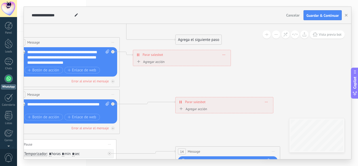
drag, startPoint x: 217, startPoint y: 145, endPoint x: 260, endPoint y: 44, distance: 110.0
click at [260, 44] on icon at bounding box center [127, 16] width 837 height 556
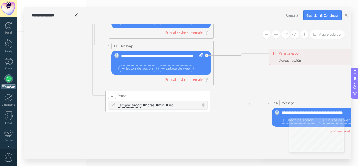
drag, startPoint x: 247, startPoint y: 86, endPoint x: 341, endPoint y: 39, distance: 105.2
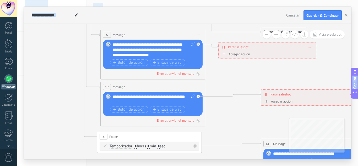
drag, startPoint x: 128, startPoint y: 137, endPoint x: 122, endPoint y: 152, distance: 16.7
click at [119, 166] on html ".abccls-1,.abccls-2{fill-rule:evenodd}.abccls-2{fill:#fff} .abfcls-1{fill:none}…" at bounding box center [179, 83] width 358 height 166
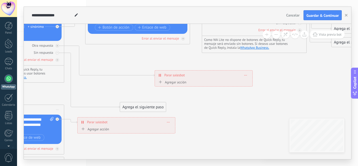
drag, startPoint x: 258, startPoint y: 73, endPoint x: 169, endPoint y: 131, distance: 106.2
click at [119, 147] on icon at bounding box center [72, 84] width 837 height 556
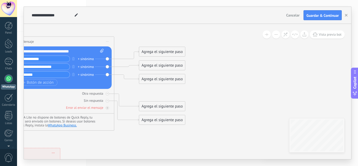
drag, startPoint x: 307, startPoint y: 84, endPoint x: 172, endPoint y: 125, distance: 141.1
click at [110, 160] on div "**********" at bounding box center [187, 83] width 341 height 166
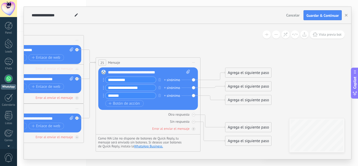
drag, startPoint x: 224, startPoint y: 78, endPoint x: 324, endPoint y: 100, distance: 102.5
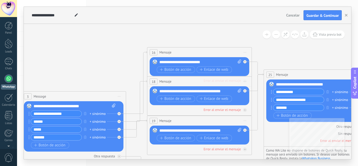
drag, startPoint x: 120, startPoint y: 33, endPoint x: 291, endPoint y: 58, distance: 173.1
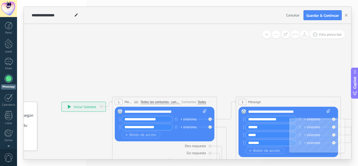
drag, startPoint x: 59, startPoint y: 59, endPoint x: 257, endPoint y: 52, distance: 197.9
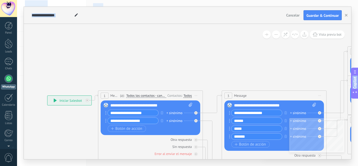
drag, startPoint x: 38, startPoint y: 60, endPoint x: 42, endPoint y: 53, distance: 8.5
click at [14, 53] on body ".abccls-1,.abccls-2{fill-rule:evenodd}.abccls-2{fill:#fff} .abfcls-1{fill:none}…" at bounding box center [179, 83] width 358 height 166
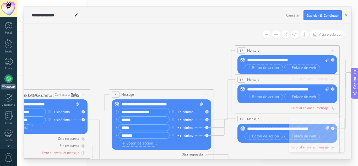
drag, startPoint x: 195, startPoint y: 58, endPoint x: 60, endPoint y: 55, distance: 135.0
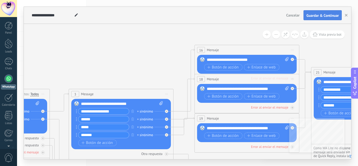
click at [317, 18] on button "Guardar & Continuar" at bounding box center [322, 15] width 38 height 10
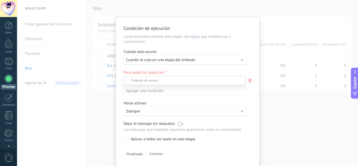
scroll to position [55, 0]
click at [143, 112] on div "Incoming leads Contacto inicial Negociación Debate contractual Discusión de con…" at bounding box center [184, 120] width 123 height 89
click at [240, 111] on div "Activo: Siempre" at bounding box center [185, 111] width 118 height 5
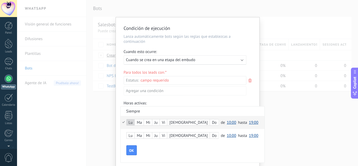
click at [227, 124] on span "10:00" at bounding box center [231, 122] width 9 height 5
click at [225, 98] on span "07:00" at bounding box center [232, 96] width 15 height 5
click at [249, 122] on span "19:00" at bounding box center [253, 122] width 9 height 5
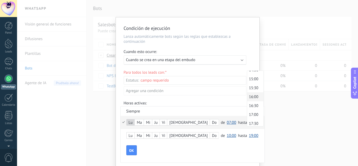
click at [247, 96] on span "16:00" at bounding box center [254, 96] width 15 height 5
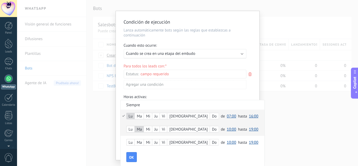
scroll to position [18, 0]
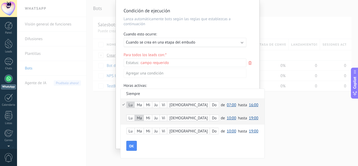
click at [227, 117] on span "10:00" at bounding box center [231, 118] width 9 height 5
click at [225, 90] on span "07:00" at bounding box center [232, 92] width 15 height 5
click at [249, 117] on span "19:00" at bounding box center [253, 118] width 9 height 5
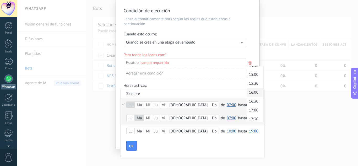
click at [247, 90] on span "16:00" at bounding box center [254, 92] width 15 height 5
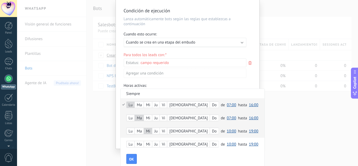
click at [227, 131] on span "10:00" at bounding box center [231, 131] width 9 height 5
click at [225, 107] on span "07:00" at bounding box center [232, 105] width 15 height 5
click at [249, 132] on span "19:00" at bounding box center [253, 131] width 9 height 5
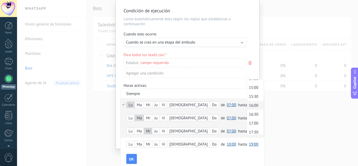
click at [247, 105] on span "16:00" at bounding box center [254, 105] width 15 height 5
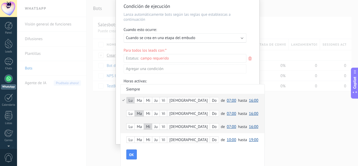
scroll to position [23, 0]
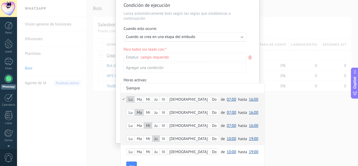
click at [227, 139] on span "10:00" at bounding box center [231, 138] width 9 height 5
click at [225, 113] on span "07:00" at bounding box center [232, 113] width 15 height 5
click at [249, 139] on span "19:00" at bounding box center [253, 138] width 9 height 5
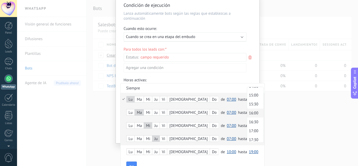
click at [247, 111] on span "16:00" at bounding box center [254, 113] width 15 height 5
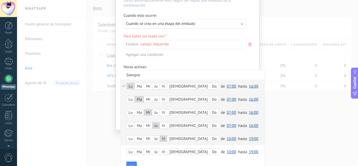
click at [227, 139] on span "10:00" at bounding box center [231, 138] width 9 height 5
click at [225, 111] on span "07:00" at bounding box center [232, 113] width 15 height 5
click at [249, 139] on span "19:00" at bounding box center [253, 138] width 9 height 5
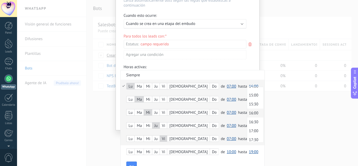
click at [247, 113] on span "16:00" at bounding box center [254, 113] width 15 height 5
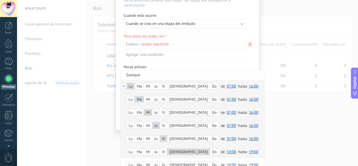
click at [227, 151] on span "10:00" at bounding box center [231, 151] width 9 height 5
click at [225, 124] on span "07:00" at bounding box center [232, 126] width 15 height 5
click at [249, 149] on span "19:00" at bounding box center [253, 151] width 9 height 5
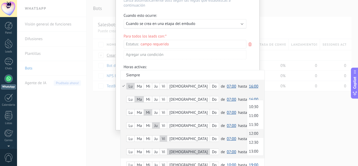
click at [247, 131] on span "12:00" at bounding box center [254, 133] width 15 height 5
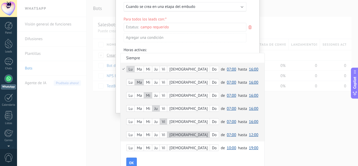
scroll to position [62, 0]
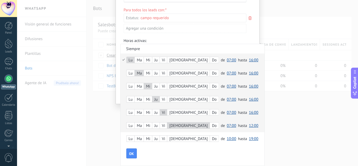
click at [227, 139] on span "10:00" at bounding box center [231, 138] width 9 height 5
click at [225, 114] on span "07:00" at bounding box center [232, 113] width 15 height 5
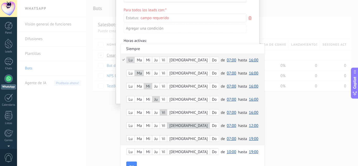
click at [130, 161] on form "[PERSON_NAME] Do de 00:00 00:30 01:00 01:30 02:00 02:30 03:00 03:30 04:00 04:30…" at bounding box center [193, 115] width 144 height 124
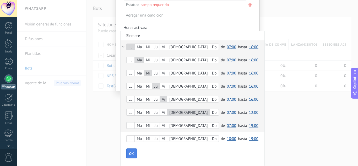
click at [132, 152] on span "OK" at bounding box center [131, 154] width 5 height 4
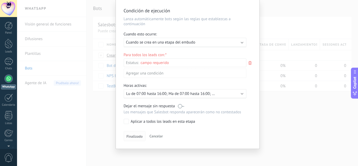
click at [133, 136] on span "Finalizado" at bounding box center [135, 136] width 16 height 4
click at [131, 120] on div "Aplicar a todos los leads en esta etapa" at bounding box center [163, 121] width 64 height 5
click at [136, 136] on span "Finalizado" at bounding box center [135, 136] width 16 height 4
click at [179, 106] on label at bounding box center [181, 105] width 6 height 5
click at [131, 134] on span "Finalizado" at bounding box center [135, 136] width 16 height 4
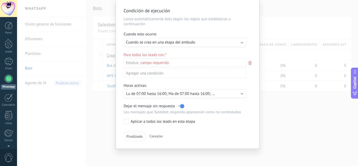
click at [133, 137] on span "Finalizado" at bounding box center [135, 136] width 16 height 4
click at [132, 135] on span "Finalizado" at bounding box center [135, 136] width 16 height 4
click at [0, 0] on div "Incoming leads Contacto inicial Negociación Debate contractual Discusión de con…" at bounding box center [0, 0] width 0 height 0
click at [182, 136] on div "Incoming leads Contacto inicial Negociación Debate contractual Discusión de con…" at bounding box center [184, 111] width 123 height 107
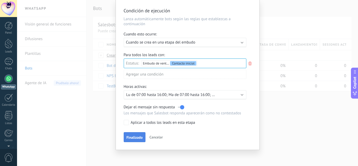
click at [137, 136] on span "Finalizado" at bounding box center [135, 137] width 16 height 4
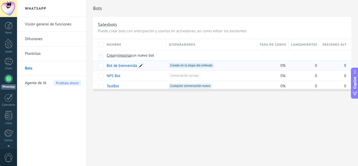
click at [143, 66] on span at bounding box center [140, 65] width 5 height 5
click at [237, 65] on div "+1 Creado en la etapa del embudo +0" at bounding box center [211, 65] width 85 height 5
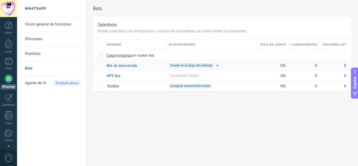
click at [197, 66] on span "Creado en la etapa del embudo +0" at bounding box center [191, 65] width 45 height 5
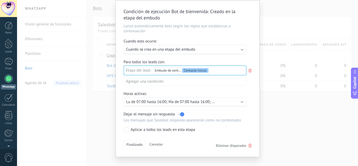
scroll to position [25, 0]
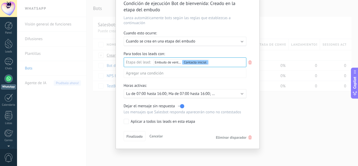
click at [160, 136] on span "Cancelar" at bounding box center [155, 136] width 13 height 5
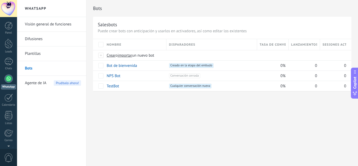
scroll to position [0, 0]
click at [244, 64] on div "+1 Creado en la etapa del embudo +0" at bounding box center [211, 65] width 85 height 5
click at [153, 66] on div "Bot de bienvenida" at bounding box center [134, 66] width 60 height 10
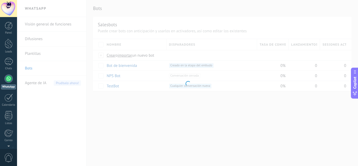
click at [153, 66] on div at bounding box center [187, 83] width 341 height 166
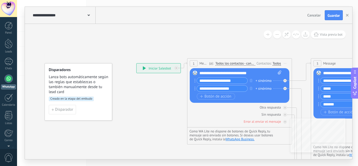
click at [208, 72] on div "**********" at bounding box center [240, 72] width 82 height 5
click at [330, 15] on span "Guardar" at bounding box center [334, 16] width 12 height 4
click at [334, 17] on span "Guardar" at bounding box center [334, 16] width 12 height 4
click at [349, 15] on button "button" at bounding box center [347, 15] width 8 height 10
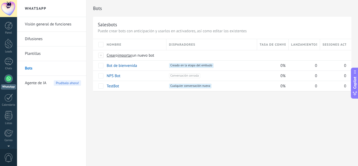
click at [160, 119] on div "Bots Salesbots Puede crear bots con anticipación y usarlos en activadores, así …" at bounding box center [221, 83] width 271 height 166
click at [13, 60] on span "1" at bounding box center [12, 59] width 4 height 4
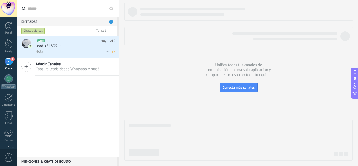
click at [64, 47] on div "Lead #5180514" at bounding box center [75, 45] width 80 height 5
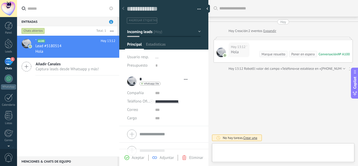
scroll to position [8, 0]
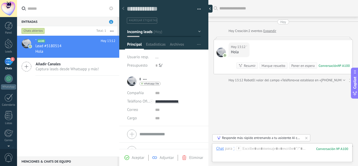
click at [209, 7] on div at bounding box center [209, 9] width 8 height 8
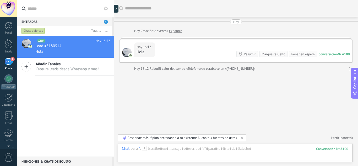
click at [65, 109] on div "Entradas 1 Chats abiertos Total: 1 Silenciar Acciones múltiples Ordenar Más rec…" at bounding box center [187, 83] width 341 height 166
type textarea "**********"
click at [157, 149] on div at bounding box center [235, 154] width 226 height 16
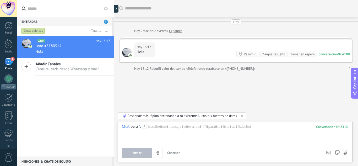
click at [144, 127] on icon at bounding box center [144, 126] width 5 height 5
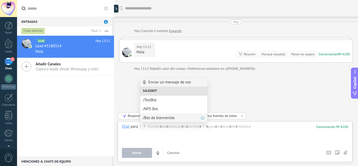
click at [155, 118] on span "/Bot de bienvenida" at bounding box center [172, 117] width 58 height 5
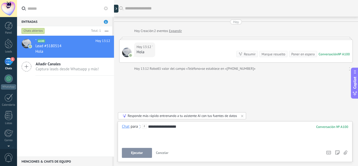
click at [138, 153] on span "Ejecutar" at bounding box center [137, 153] width 12 height 4
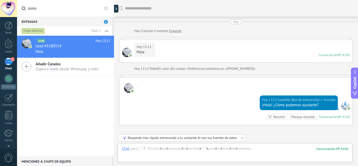
scroll to position [51, 0]
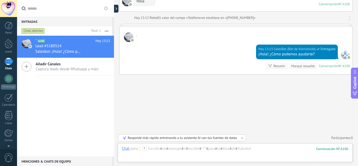
click at [145, 149] on icon at bounding box center [144, 148] width 5 height 5
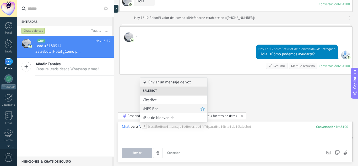
click at [156, 106] on span "/NPS Bot" at bounding box center [172, 108] width 58 height 5
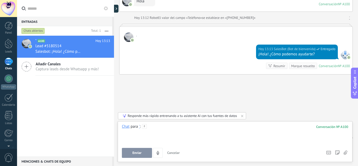
click at [172, 126] on div at bounding box center [235, 134] width 226 height 20
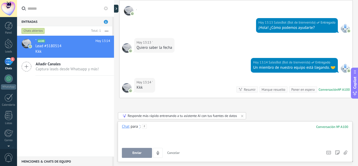
scroll to position [101, 0]
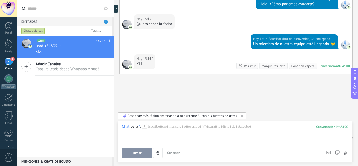
click at [144, 126] on use at bounding box center [144, 126] width 4 height 4
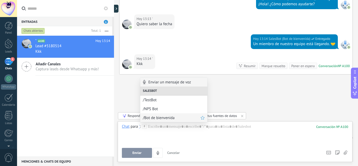
click at [160, 118] on span "/Bot de bienvenida" at bounding box center [172, 117] width 58 height 5
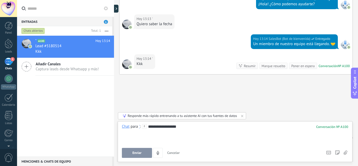
click at [186, 126] on div "**********" at bounding box center [235, 134] width 226 height 20
drag, startPoint x: 186, startPoint y: 126, endPoint x: 148, endPoint y: 132, distance: 39.2
click at [148, 132] on div "**********" at bounding box center [235, 134] width 226 height 20
click at [195, 135] on div at bounding box center [235, 134] width 226 height 20
click at [9, 62] on div "1" at bounding box center [8, 62] width 8 height 8
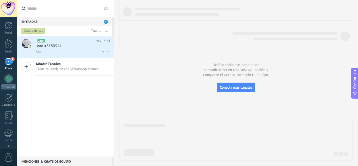
click at [70, 50] on div "Kkk" at bounding box center [72, 52] width 75 height 6
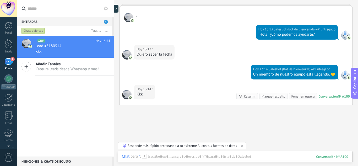
scroll to position [101, 0]
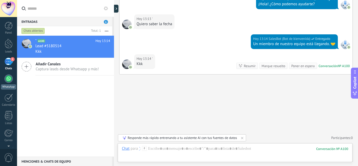
click at [8, 77] on div at bounding box center [8, 78] width 8 height 8
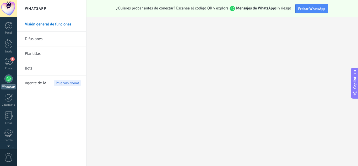
click at [52, 68] on link "Bots" at bounding box center [53, 68] width 56 height 15
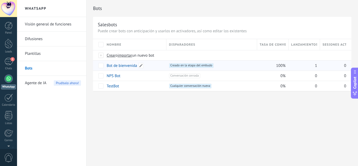
click at [120, 64] on link "Bot de bienvenida" at bounding box center [122, 65] width 30 height 5
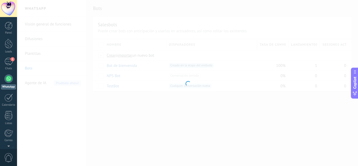
type input "**********"
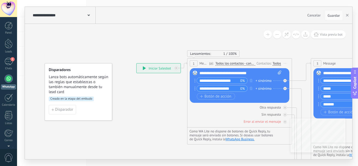
click at [222, 81] on input "**********" at bounding box center [218, 81] width 43 height 6
click at [236, 80] on input "**********" at bounding box center [218, 81] width 43 height 6
drag, startPoint x: 238, startPoint y: 80, endPoint x: 237, endPoint y: 83, distance: 2.9
click at [237, 83] on input "**********" at bounding box center [218, 81] width 43 height 6
click at [244, 97] on div "Botón de acción Enlace de web" at bounding box center [239, 96] width 84 height 7
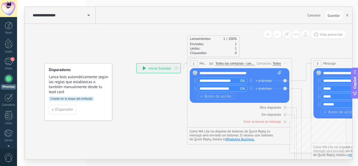
click at [241, 100] on div "**********" at bounding box center [239, 89] width 84 height 24
click at [279, 72] on icon at bounding box center [279, 72] width 3 height 4
click input "Subir" at bounding box center [0, 0] width 0 height 0
click at [9, 63] on div "1" at bounding box center [8, 62] width 8 height 8
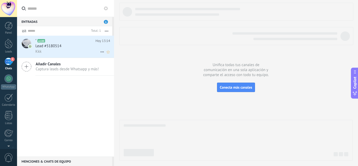
click at [82, 45] on div "Lead #5180514" at bounding box center [72, 45] width 75 height 5
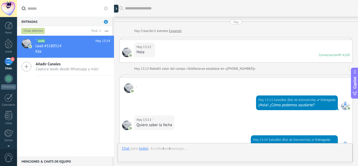
scroll to position [82, 0]
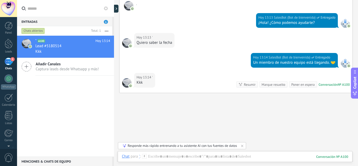
click at [144, 156] on use at bounding box center [144, 156] width 4 height 4
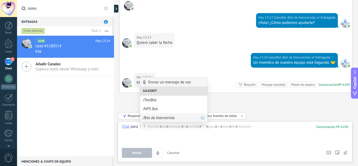
click at [158, 116] on span "/Bot de bienvenida" at bounding box center [172, 117] width 58 height 5
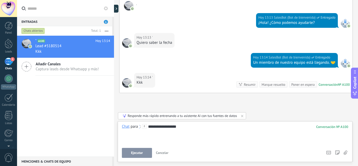
click at [144, 151] on button "Ejecutar" at bounding box center [137, 153] width 30 height 10
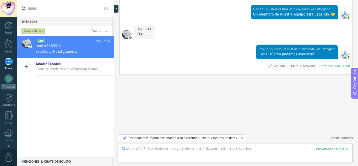
click at [6, 63] on div "1" at bounding box center [8, 62] width 8 height 8
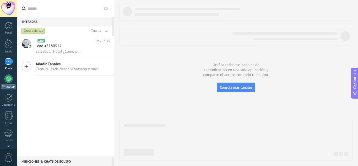
click at [10, 79] on div at bounding box center [8, 78] width 8 height 8
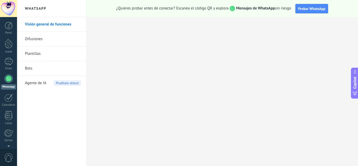
click at [27, 69] on link "Bots" at bounding box center [53, 68] width 56 height 15
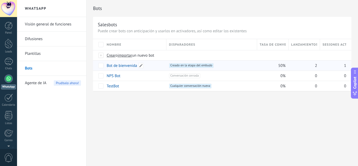
click at [130, 65] on link "Bot de bienvenida" at bounding box center [122, 65] width 30 height 5
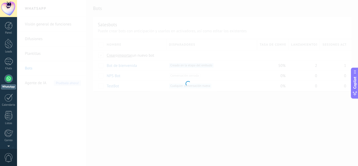
type input "**********"
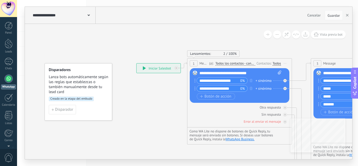
click at [194, 79] on div "Reemplazar Quitar Convertir a mensaje de voz Arrastre la imagen aquí para adjun…" at bounding box center [240, 85] width 100 height 35
click at [195, 89] on icon at bounding box center [194, 88] width 1 height 4
click at [262, 80] on div "+ sinónimo" at bounding box center [263, 80] width 16 height 5
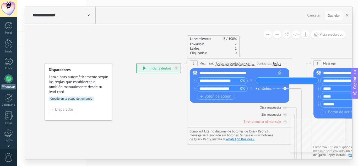
click at [263, 88] on div "+ sinónimo" at bounding box center [263, 88] width 16 height 5
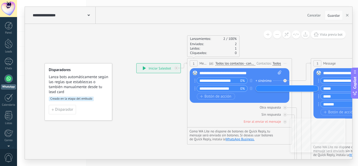
click at [246, 100] on div "**********" at bounding box center [239, 89] width 84 height 24
click at [230, 81] on input "**********" at bounding box center [218, 81] width 43 height 6
click at [238, 81] on input "**********" at bounding box center [218, 81] width 43 height 6
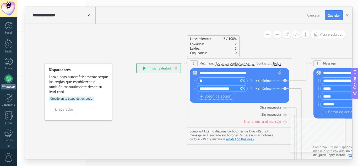
type input "*"
click at [264, 73] on div "**********" at bounding box center [240, 72] width 82 height 5
click at [284, 63] on icon at bounding box center [285, 63] width 3 height 1
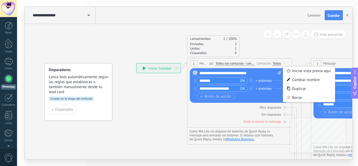
click at [208, 72] on div "**********" at bounding box center [240, 72] width 82 height 5
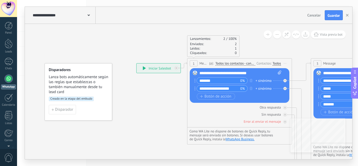
click at [220, 79] on input "*******" at bounding box center [218, 81] width 43 height 6
type input "*"
click at [241, 99] on div "Botón de acción Enlace de web" at bounding box center [239, 96] width 84 height 7
click at [243, 96] on div "Botón de acción Enlace de web" at bounding box center [239, 96] width 84 height 7
click at [214, 81] on input "text" at bounding box center [218, 81] width 43 height 6
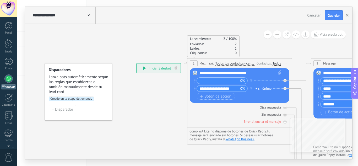
click at [285, 62] on span "Iniciar vista previa aquí Cambiar nombre Duplicar [GEOGRAPHIC_DATA]" at bounding box center [285, 63] width 8 height 8
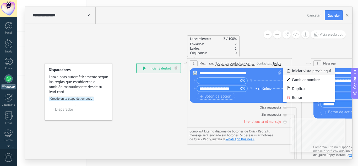
click at [302, 72] on div "Iniciar vista previa aquí" at bounding box center [309, 70] width 52 height 9
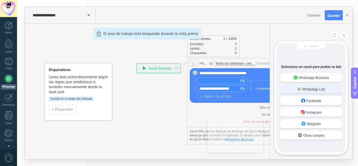
click at [311, 87] on p "WhatsApp Lite" at bounding box center [313, 89] width 23 height 5
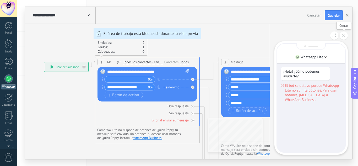
click at [342, 37] on icon at bounding box center [343, 35] width 3 height 3
